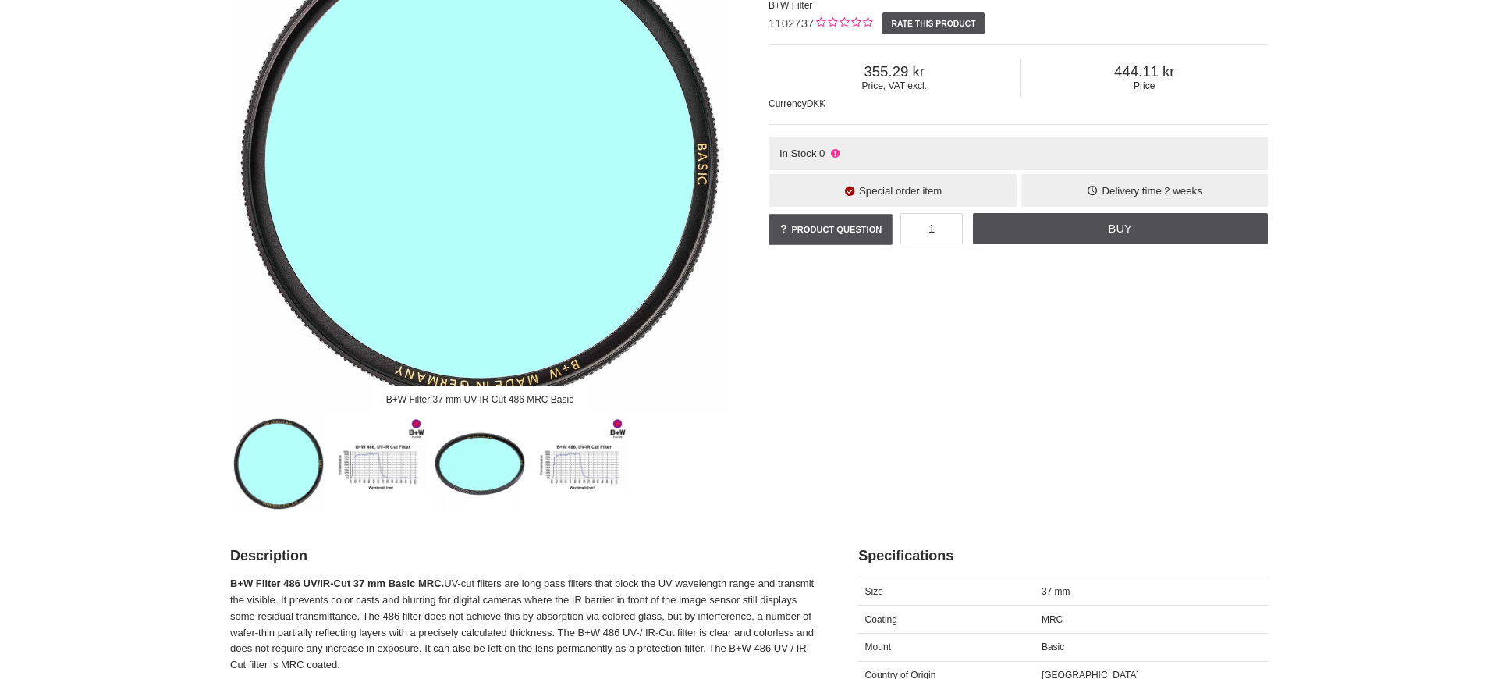
scroll to position [279, 0]
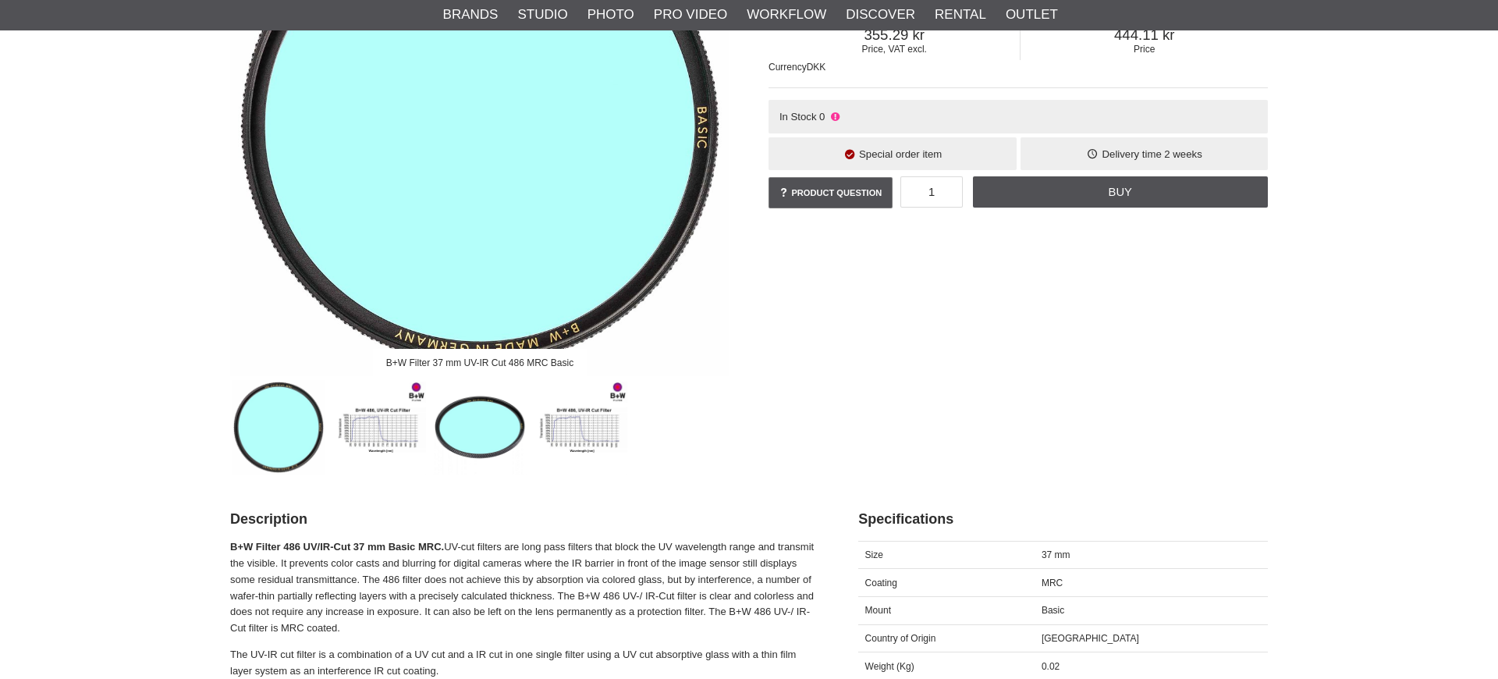
click at [376, 406] on img at bounding box center [379, 427] width 94 height 94
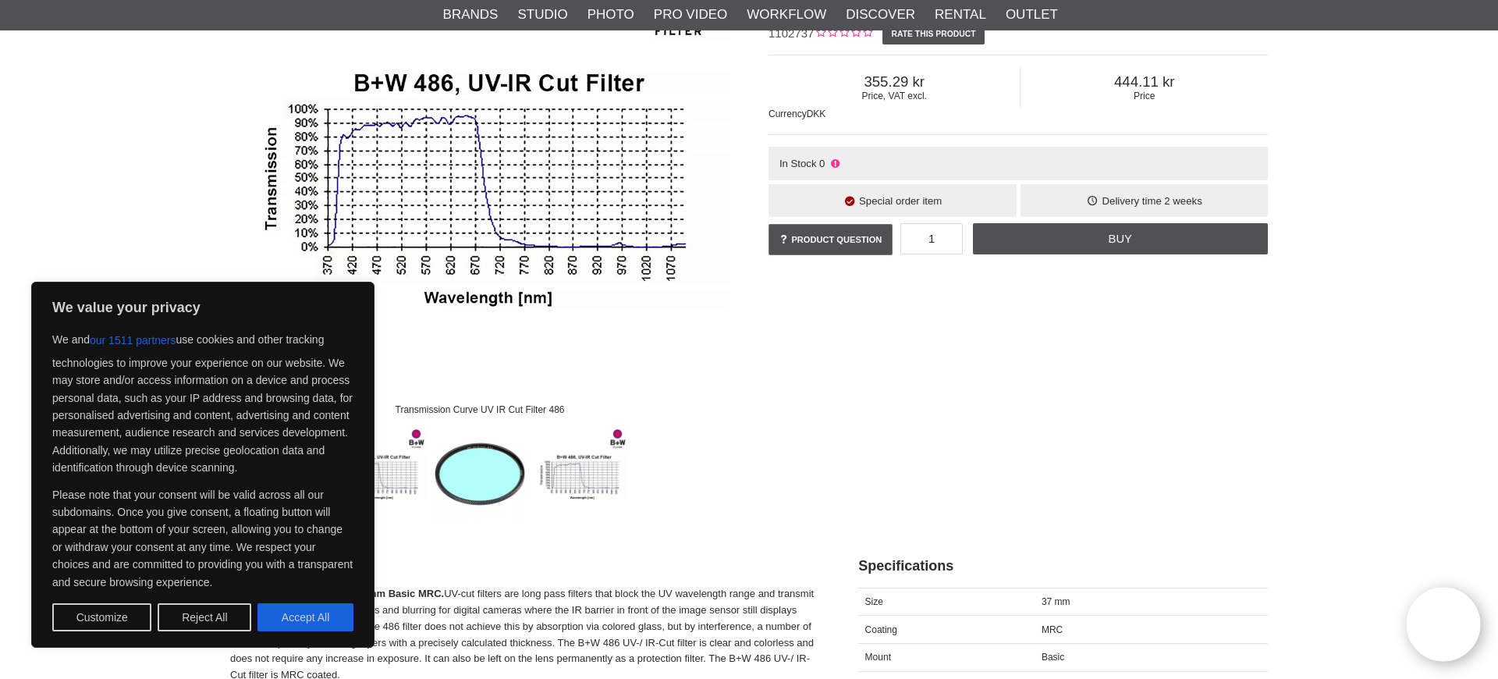
scroll to position [267, 0]
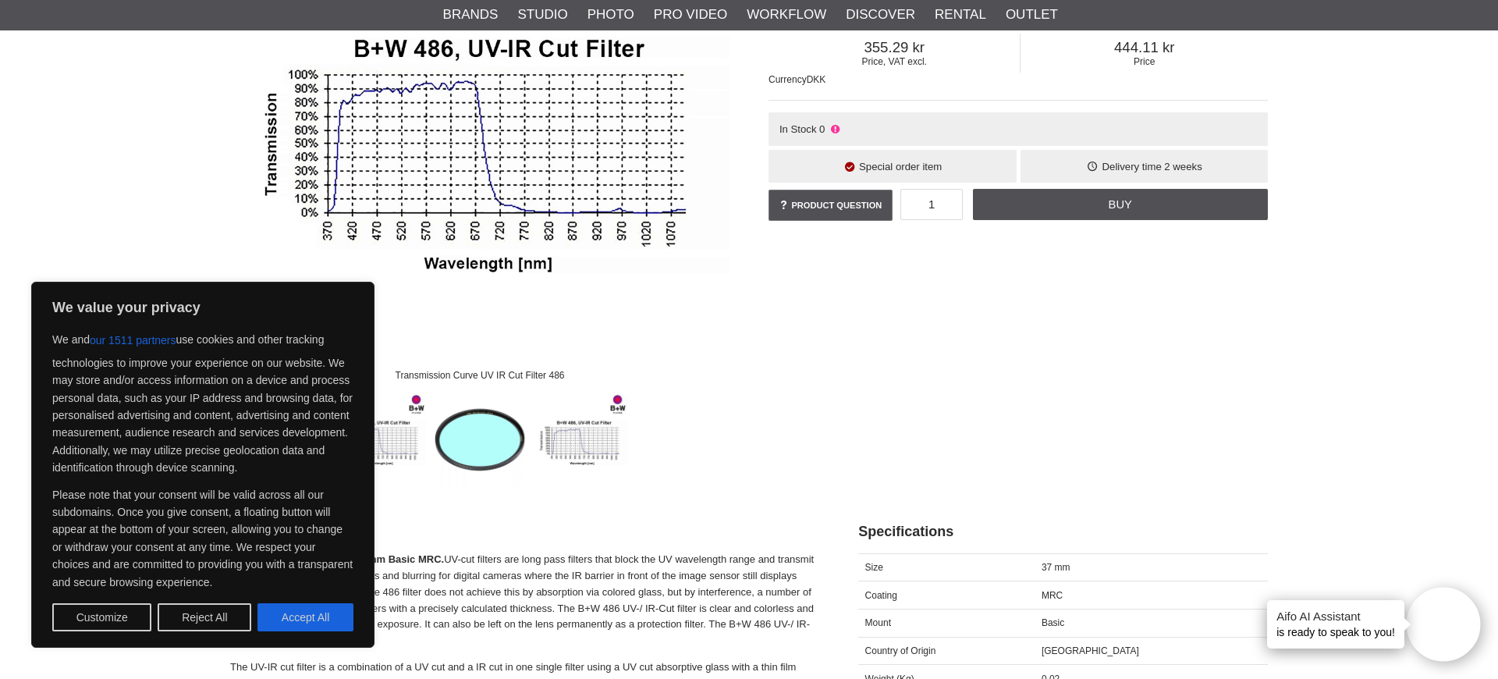
click at [585, 438] on img at bounding box center [581, 439] width 94 height 94
click at [599, 442] on img at bounding box center [581, 439] width 94 height 94
click at [401, 435] on img at bounding box center [379, 439] width 94 height 94
click at [578, 437] on img at bounding box center [581, 439] width 94 height 94
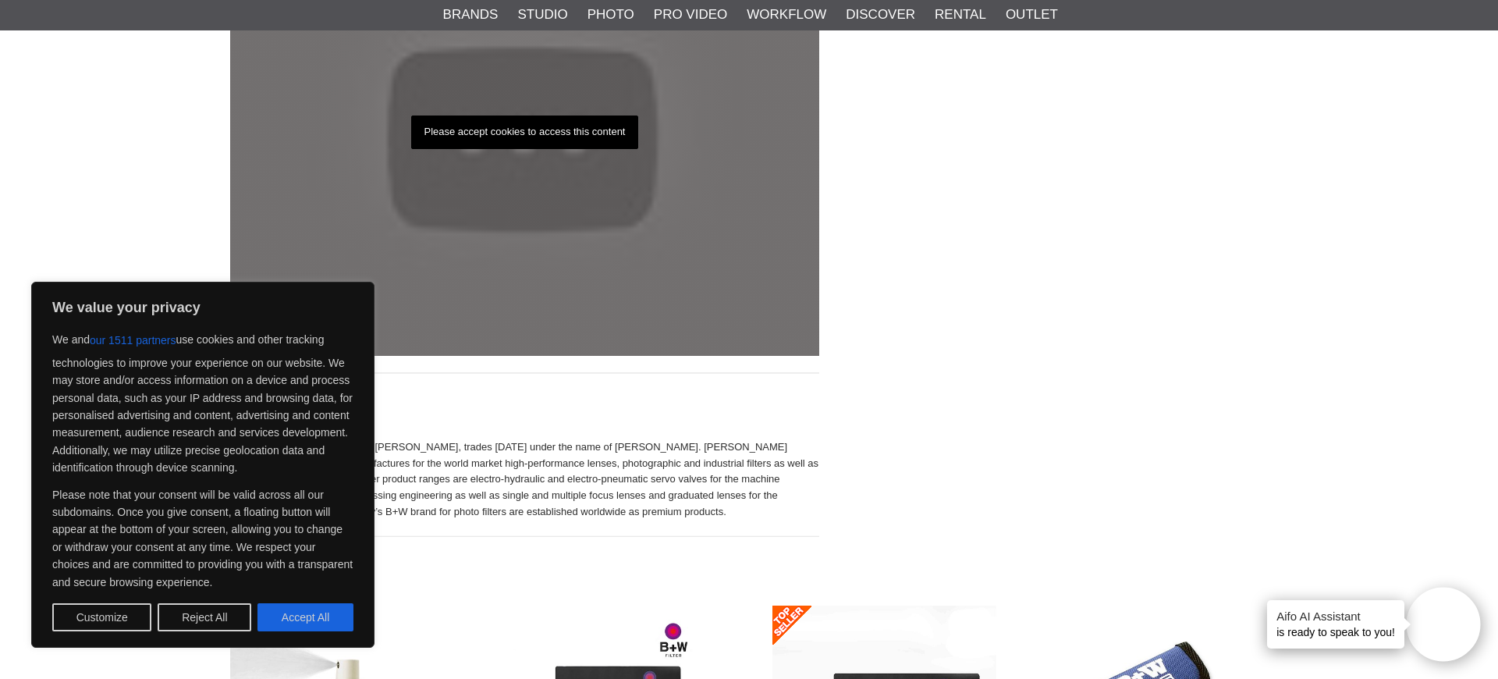
scroll to position [1840, 0]
click at [538, 119] on p "Please accept cookies to access this content" at bounding box center [525, 131] width 228 height 34
click at [279, 618] on button "Accept All" at bounding box center [305, 617] width 96 height 28
checkbox input "true"
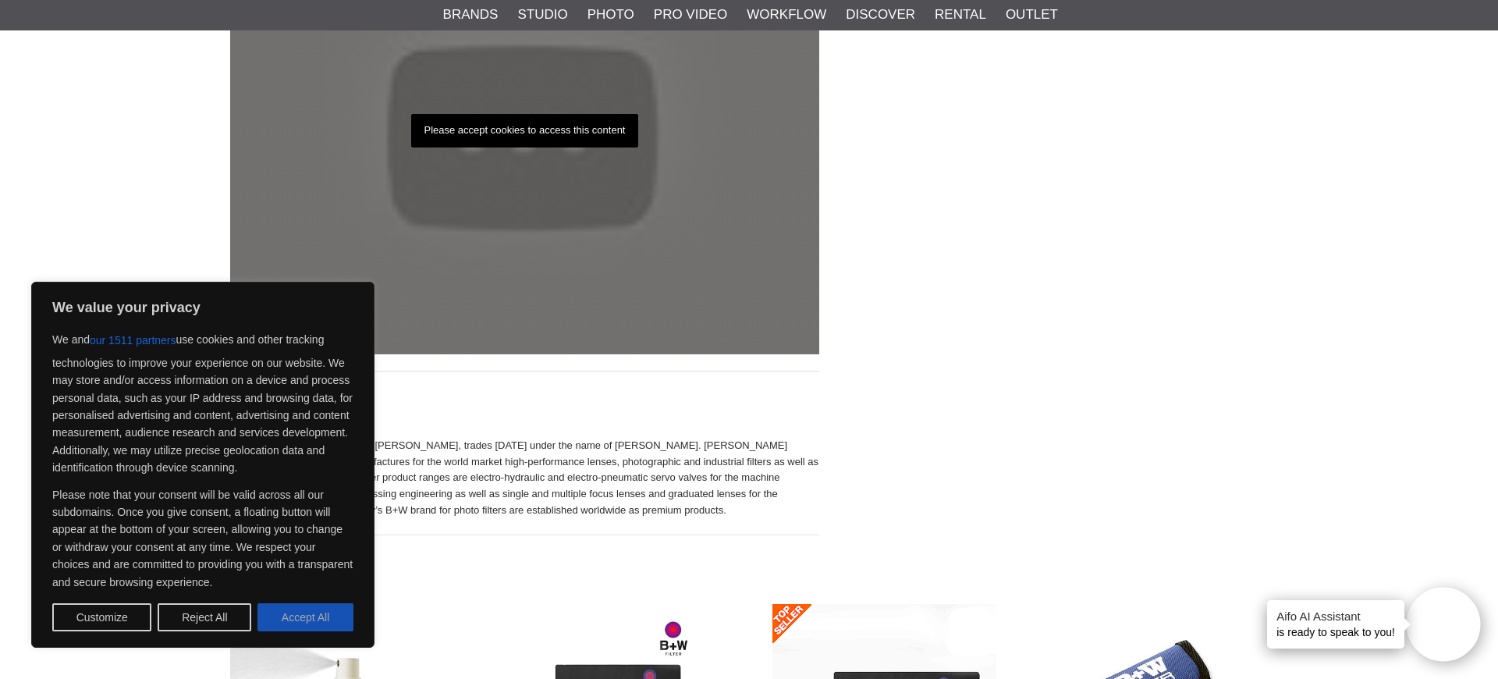
checkbox input "true"
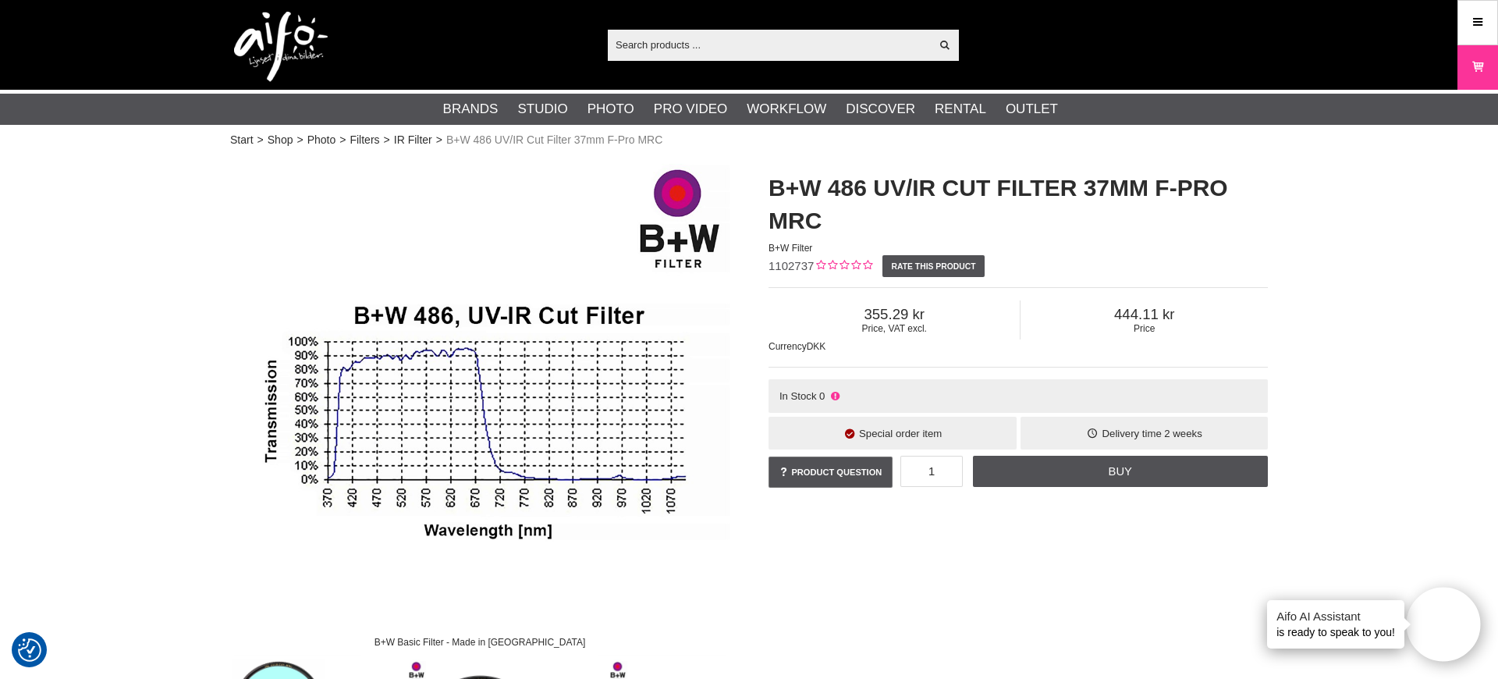
scroll to position [17, 0]
